Goal: Task Accomplishment & Management: Manage account settings

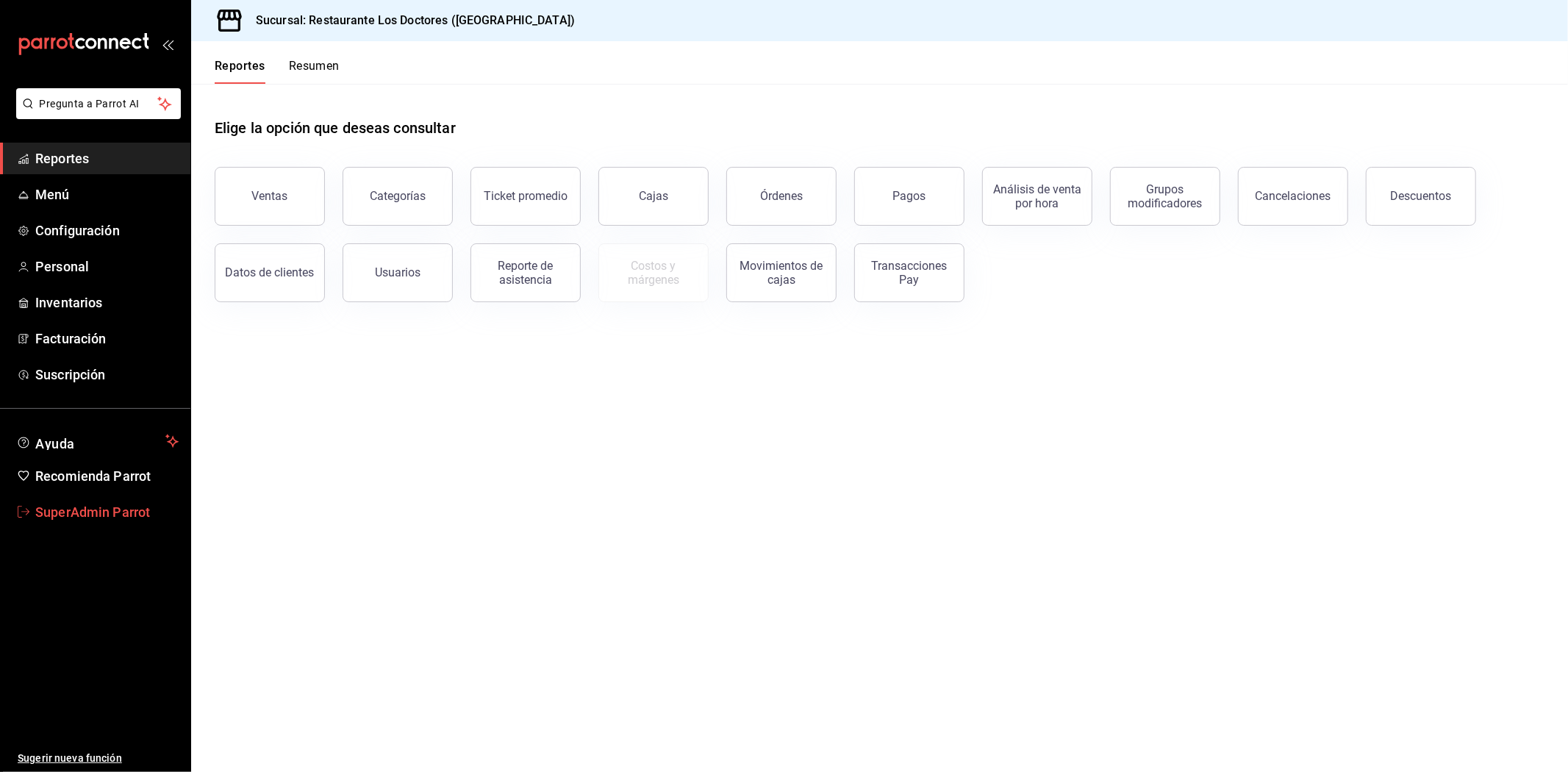
click at [122, 517] on span "SuperAdmin Parrot" at bounding box center [107, 512] width 143 height 20
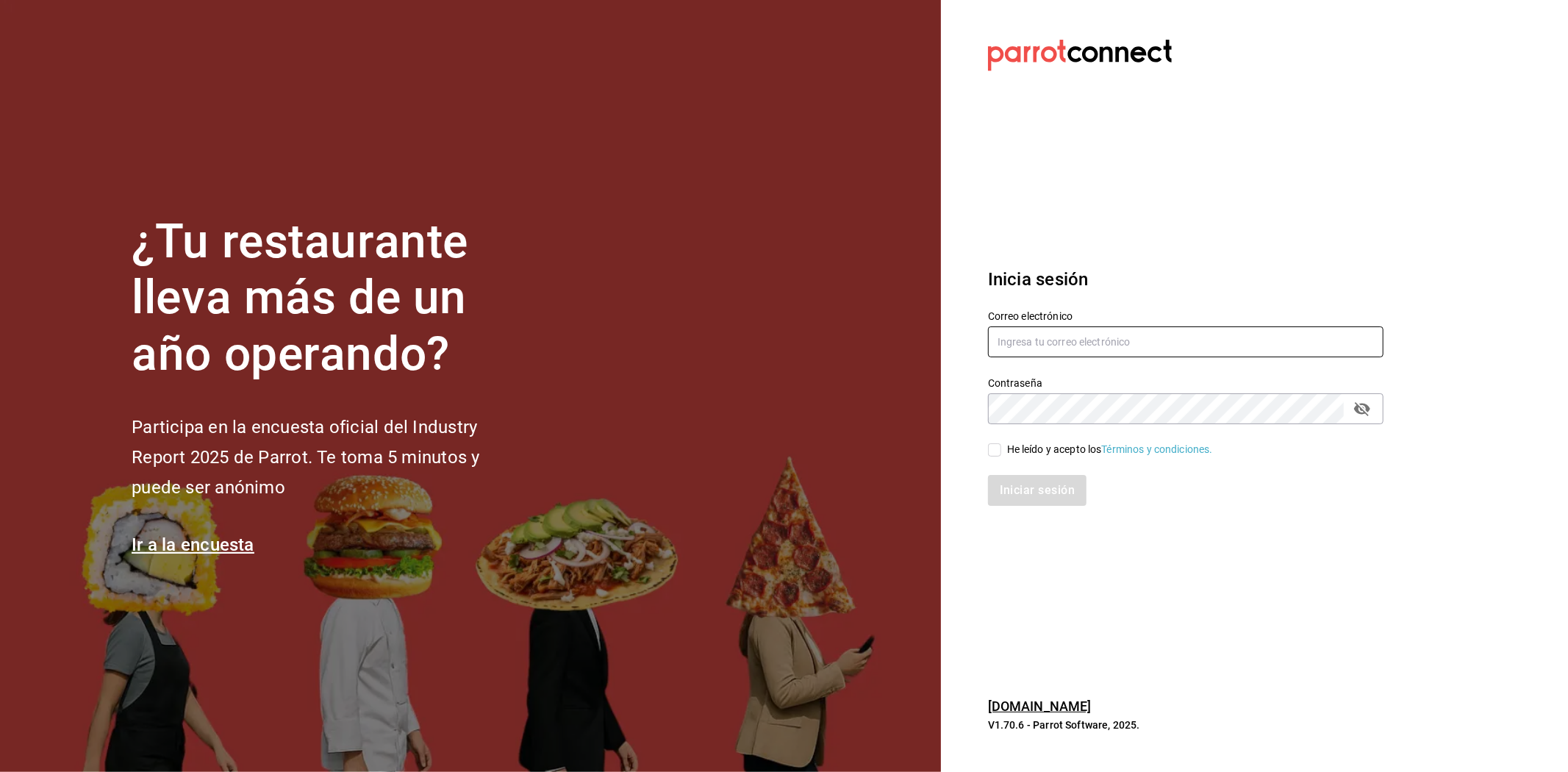
click at [1259, 349] on input "text" at bounding box center [1185, 342] width 395 height 31
paste input "[EMAIL_ADDRESS]"
type input "[EMAIL_ADDRESS]"
click at [999, 445] on input "He leído y acepto los Términos y condiciones." at bounding box center [994, 449] width 13 height 13
checkbox input "true"
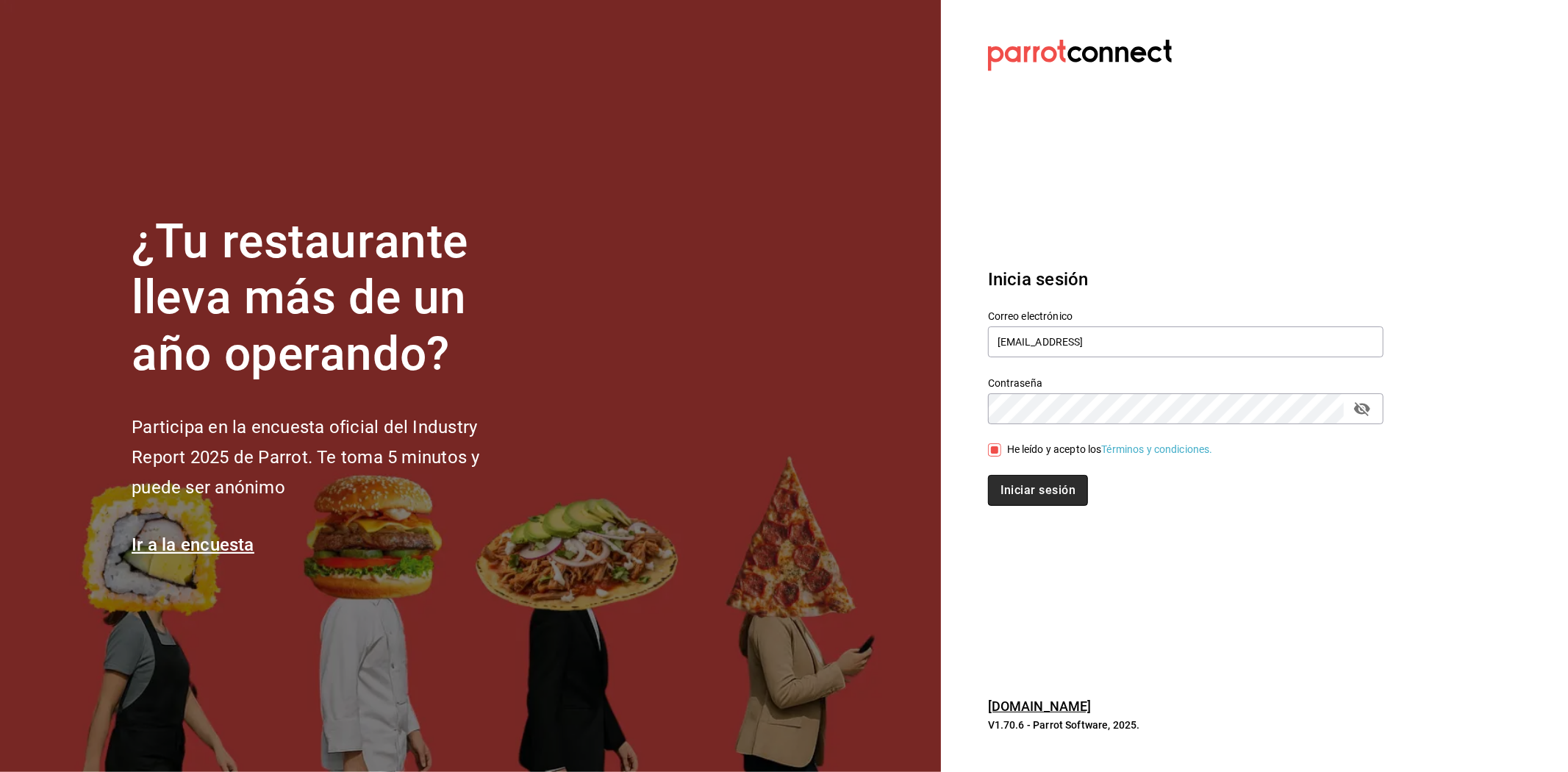
click at [994, 482] on button "Iniciar sesión" at bounding box center [1038, 490] width 100 height 31
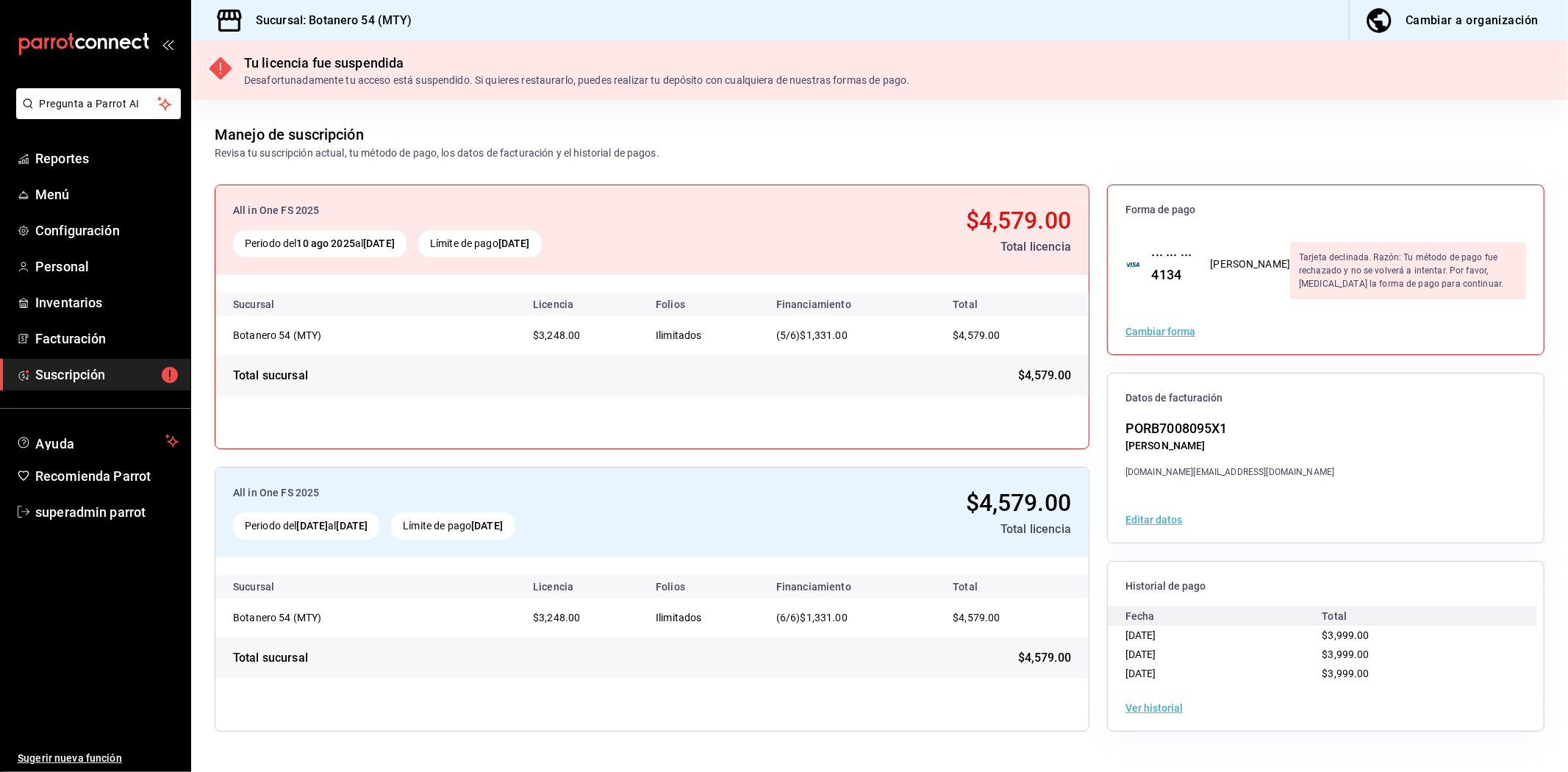
click at [88, 371] on span "Suscripción" at bounding box center [107, 374] width 143 height 20
click at [83, 611] on ul "Sugerir nueva función" at bounding box center [95, 651] width 190 height 245
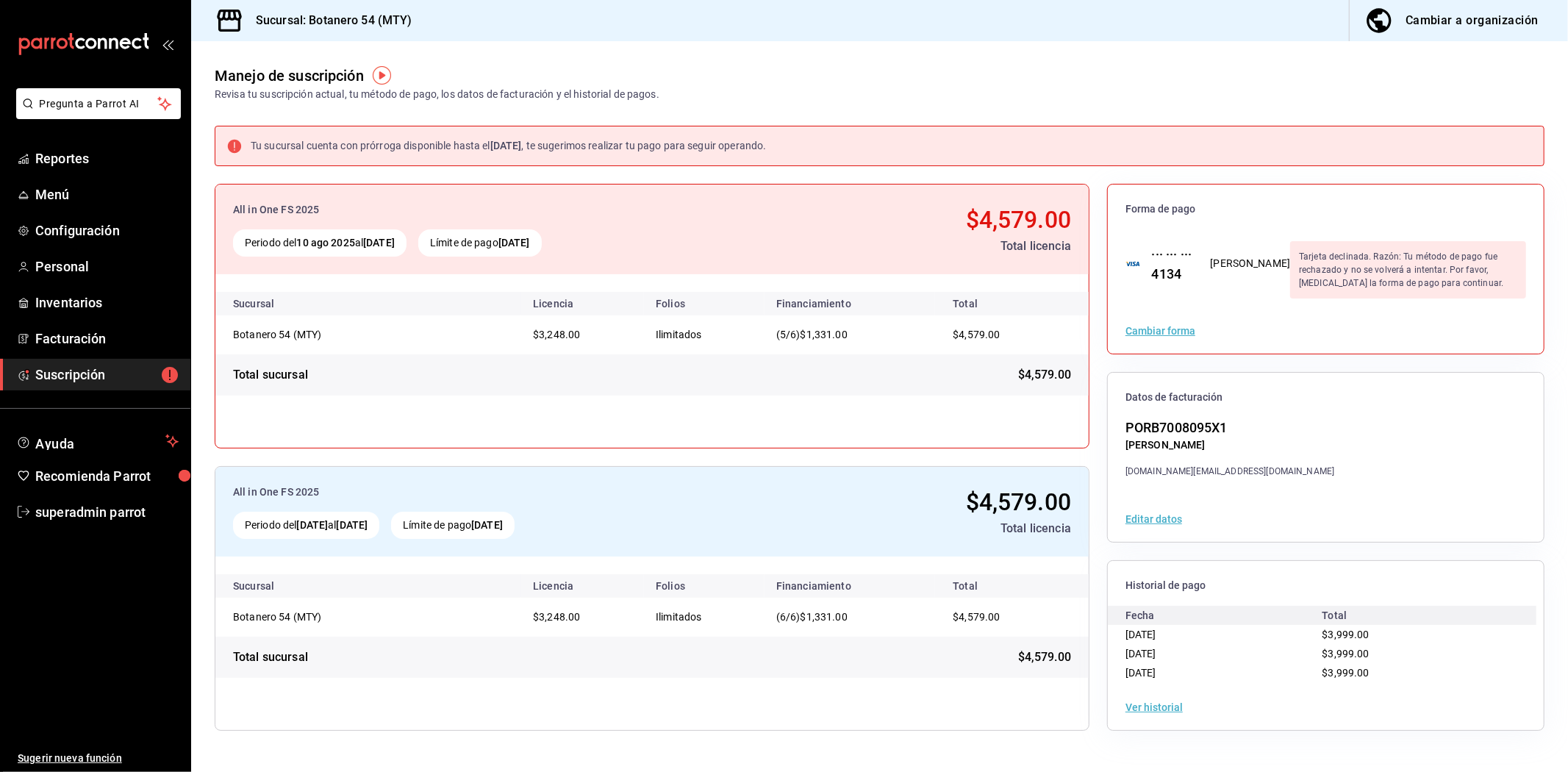
click at [144, 636] on ul "Sugerir nueva función" at bounding box center [95, 651] width 190 height 245
click at [548, 50] on div "Manejo de suscripción Revisa tu suscripción actual, tu método de pago, los dato…" at bounding box center [880, 72] width 1377 height 61
click at [65, 160] on span "Reportes" at bounding box center [107, 158] width 143 height 20
